Goal: Information Seeking & Learning: Learn about a topic

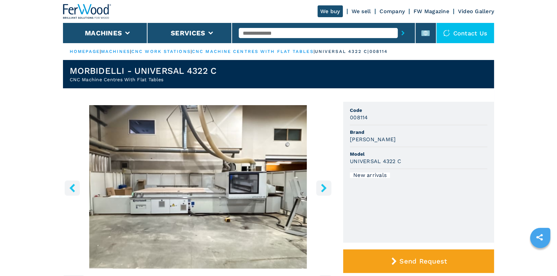
click at [322, 189] on icon "right-button" at bounding box center [324, 188] width 8 height 8
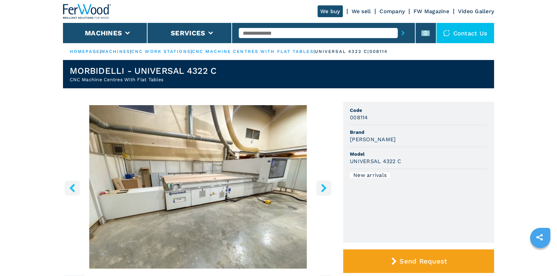
click at [322, 189] on icon "right-button" at bounding box center [324, 188] width 8 height 8
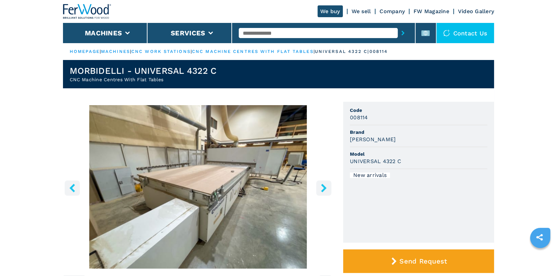
click at [322, 189] on icon "right-button" at bounding box center [324, 188] width 8 height 8
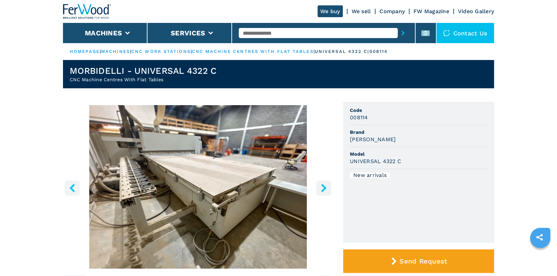
click at [322, 189] on icon "right-button" at bounding box center [324, 188] width 8 height 8
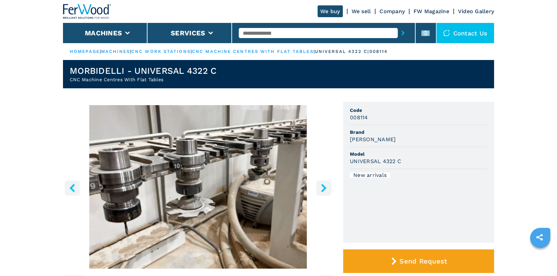
click at [322, 189] on icon "right-button" at bounding box center [324, 188] width 8 height 8
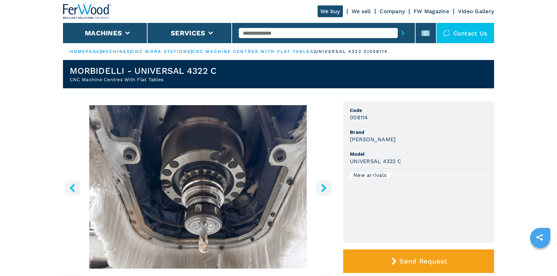
click at [322, 189] on icon "right-button" at bounding box center [324, 188] width 8 height 8
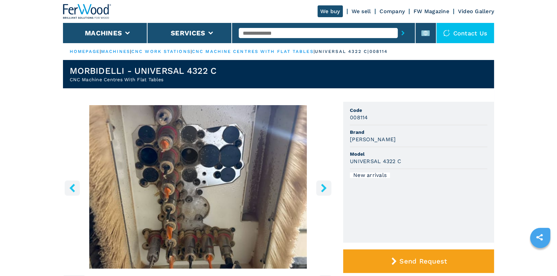
click at [322, 189] on icon "right-button" at bounding box center [324, 188] width 8 height 8
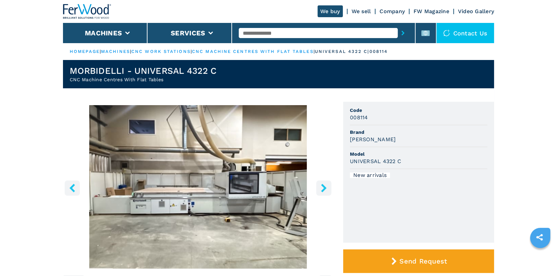
click at [322, 189] on icon "right-button" at bounding box center [324, 188] width 8 height 8
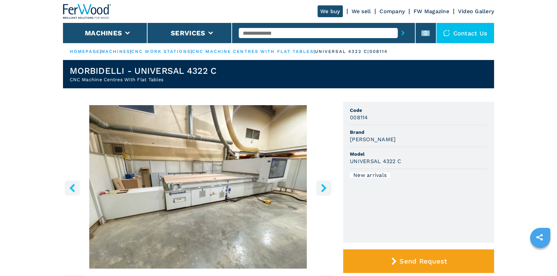
click at [322, 189] on icon "right-button" at bounding box center [324, 188] width 8 height 8
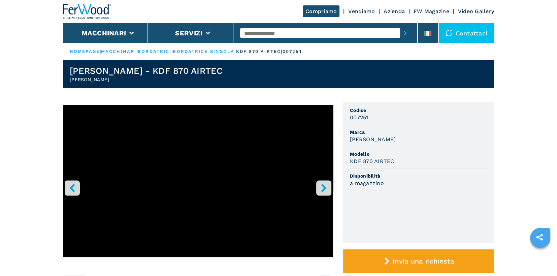
click at [326, 189] on icon "right-button" at bounding box center [324, 188] width 8 height 8
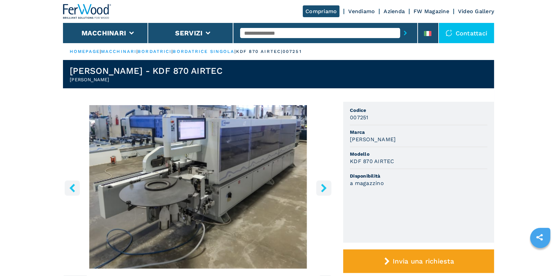
click at [326, 189] on icon "right-button" at bounding box center [324, 188] width 8 height 8
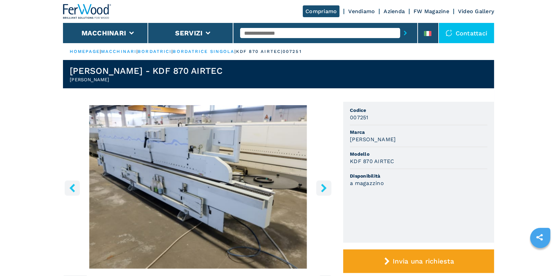
click at [326, 189] on icon "right-button" at bounding box center [324, 188] width 8 height 8
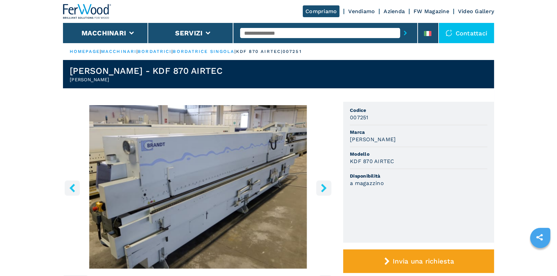
click at [326, 189] on icon "right-button" at bounding box center [324, 188] width 8 height 8
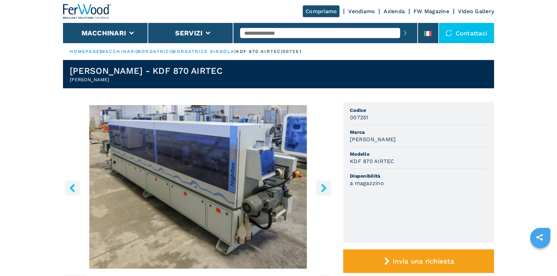
click at [326, 189] on icon "right-button" at bounding box center [324, 188] width 8 height 8
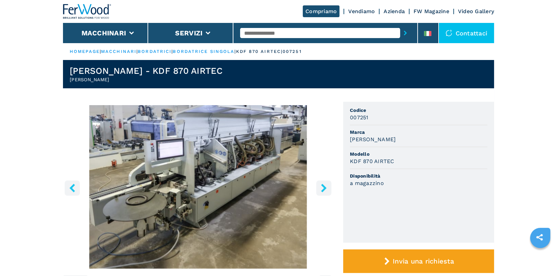
click at [326, 189] on icon "right-button" at bounding box center [324, 188] width 8 height 8
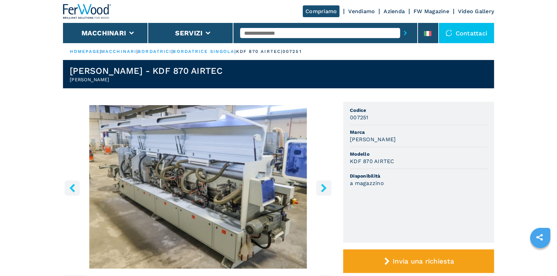
click at [326, 189] on icon "right-button" at bounding box center [324, 188] width 8 height 8
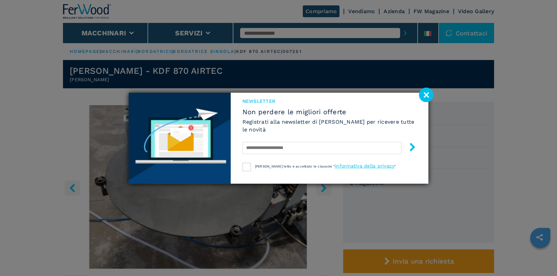
click at [427, 96] on image at bounding box center [426, 95] width 14 height 14
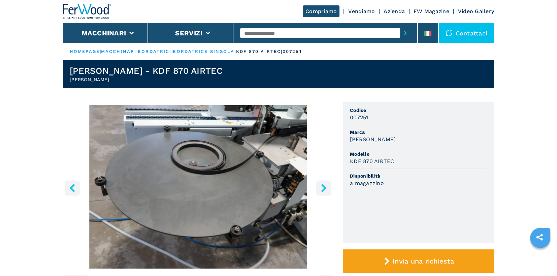
click at [319, 185] on button "right-button" at bounding box center [323, 187] width 15 height 15
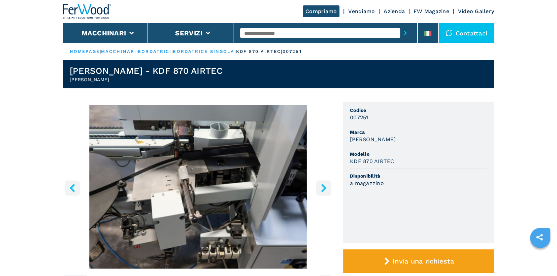
click at [327, 188] on icon "right-button" at bounding box center [324, 188] width 8 height 8
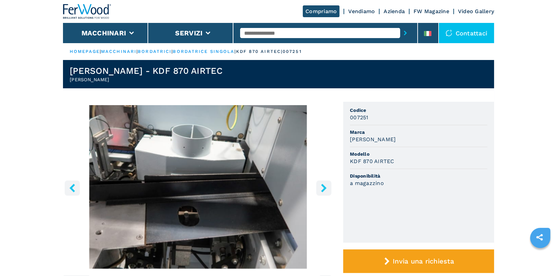
click at [327, 188] on icon "right-button" at bounding box center [324, 188] width 8 height 8
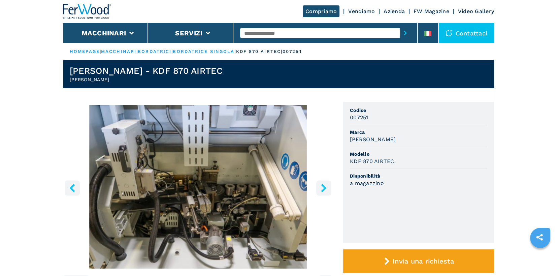
click at [327, 188] on icon "right-button" at bounding box center [324, 188] width 8 height 8
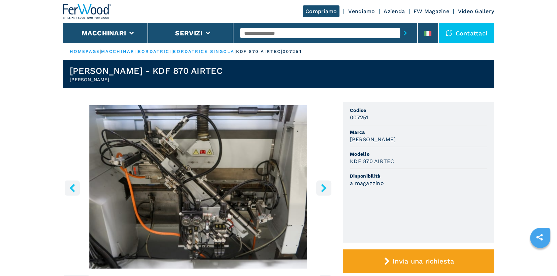
click at [327, 188] on icon "right-button" at bounding box center [324, 188] width 8 height 8
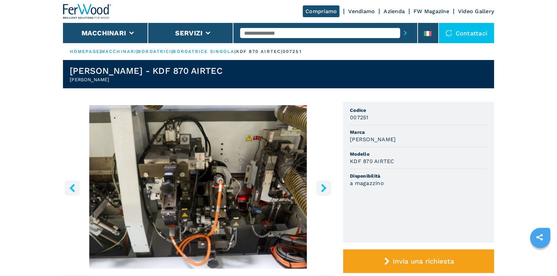
click at [327, 188] on icon "right-button" at bounding box center [324, 188] width 8 height 8
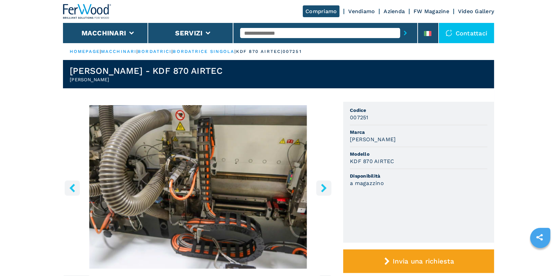
click at [327, 188] on icon "right-button" at bounding box center [324, 188] width 8 height 8
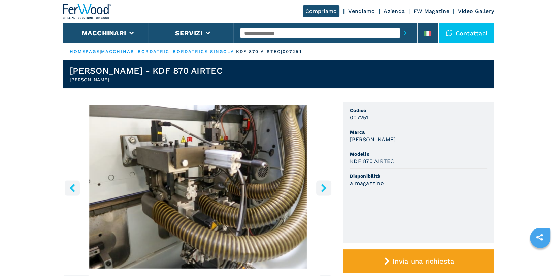
click at [327, 188] on icon "right-button" at bounding box center [324, 188] width 8 height 8
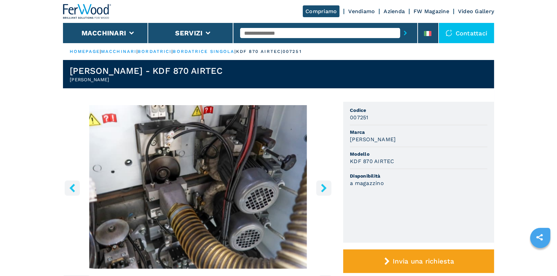
click at [327, 188] on icon "right-button" at bounding box center [324, 188] width 8 height 8
